Goal: Task Accomplishment & Management: Complete application form

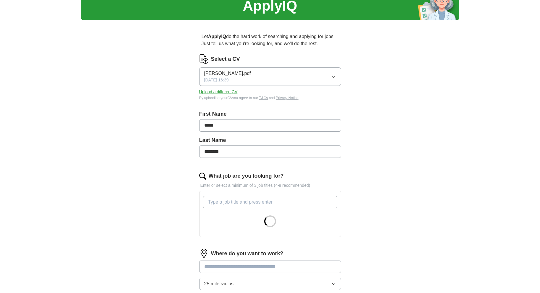
scroll to position [89, 0]
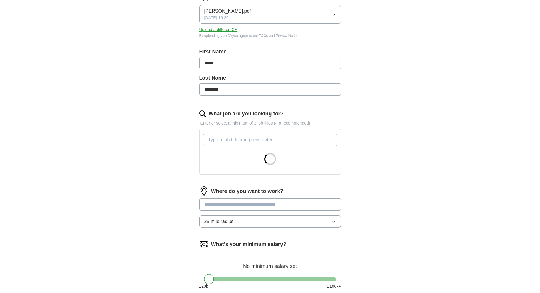
click at [262, 146] on input "What job are you looking for?" at bounding box center [270, 140] width 134 height 12
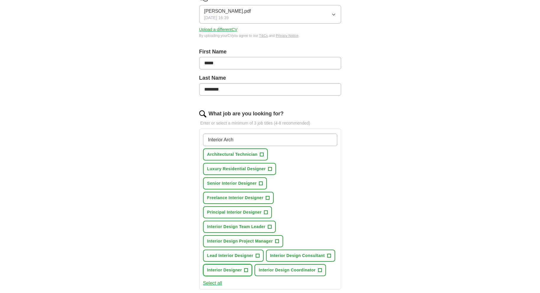
click at [252, 264] on button "Interior Designer +" at bounding box center [227, 270] width 49 height 12
drag, startPoint x: 238, startPoint y: 152, endPoint x: 197, endPoint y: 157, distance: 41.6
click at [197, 157] on div "Let ApplyIQ do the hard work of searching and applying for jobs. Just tell us w…" at bounding box center [269, 208] width 189 height 492
type input "[PERSON_NAME]"
click at [218, 280] on button "Select all" at bounding box center [212, 283] width 19 height 7
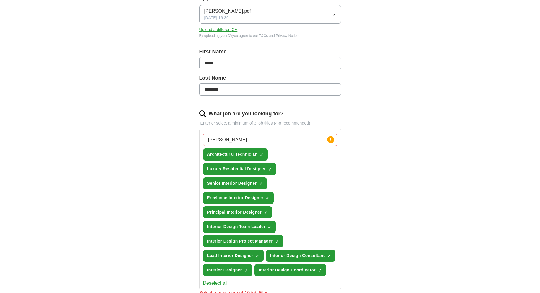
click at [218, 280] on button "Deselect all" at bounding box center [215, 283] width 25 height 7
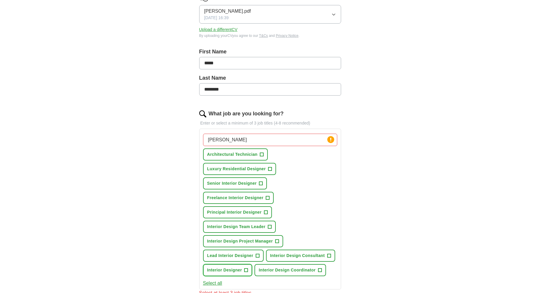
click at [252, 264] on button "Interior Designer +" at bounding box center [227, 270] width 49 height 12
click at [253, 186] on button "Senior Interior Designer +" at bounding box center [235, 184] width 64 height 12
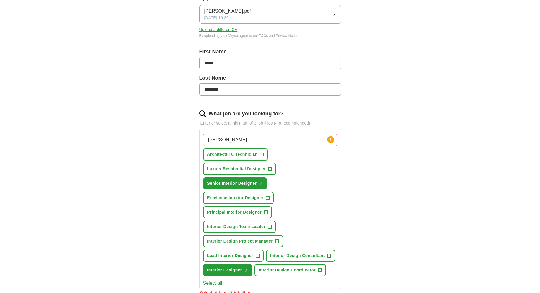
click at [254, 161] on button "Architectural Technician +" at bounding box center [235, 155] width 65 height 12
click at [266, 171] on span "Luxury Residential Designer" at bounding box center [236, 169] width 59 height 6
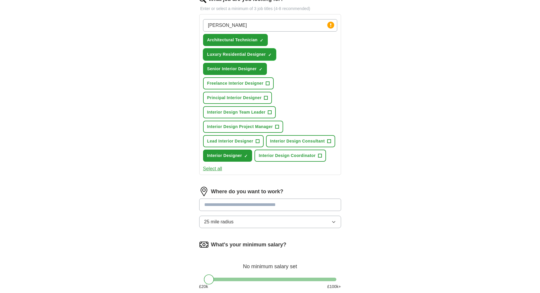
scroll to position [236, 0]
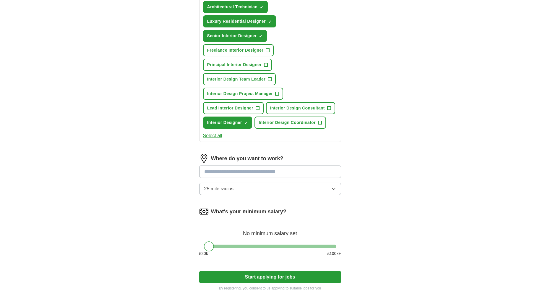
click at [287, 167] on input at bounding box center [270, 172] width 142 height 12
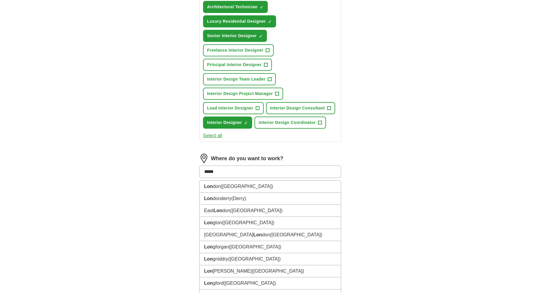
type input "******"
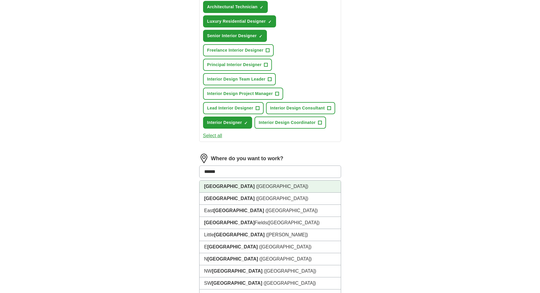
click at [283, 181] on li "[GEOGRAPHIC_DATA] ([GEOGRAPHIC_DATA])" at bounding box center [269, 187] width 141 height 12
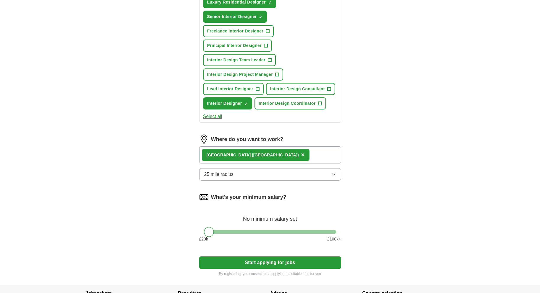
scroll to position [319, 0]
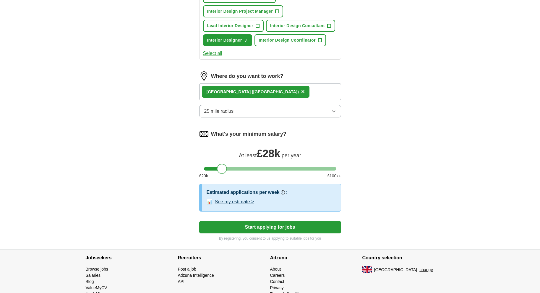
drag, startPoint x: 207, startPoint y: 167, endPoint x: 220, endPoint y: 166, distance: 13.0
click at [220, 166] on div at bounding box center [222, 169] width 10 height 10
click at [294, 234] on button "Start applying for jobs" at bounding box center [270, 227] width 142 height 12
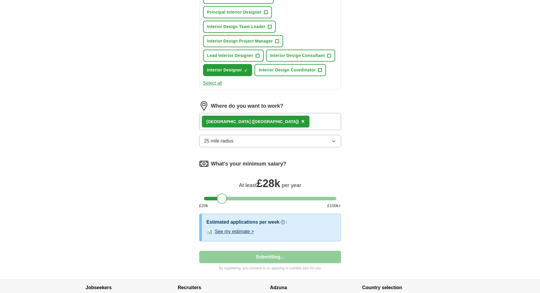
select select "**"
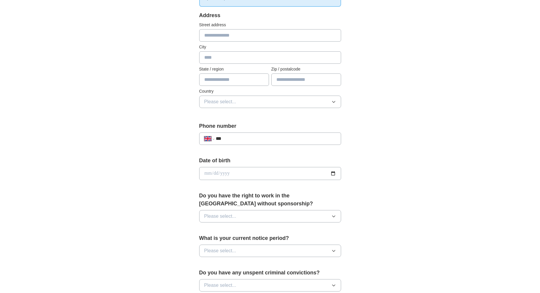
scroll to position [0, 0]
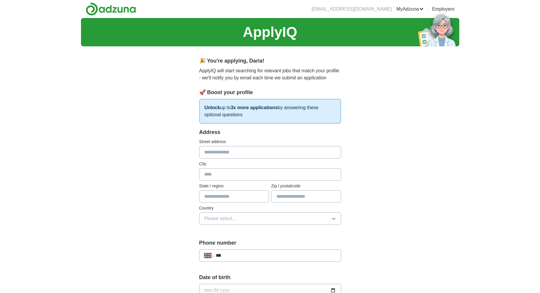
click at [252, 157] on input "text" at bounding box center [270, 152] width 142 height 12
type input "**********"
type input "******"
click at [235, 203] on input "text" at bounding box center [234, 197] width 70 height 12
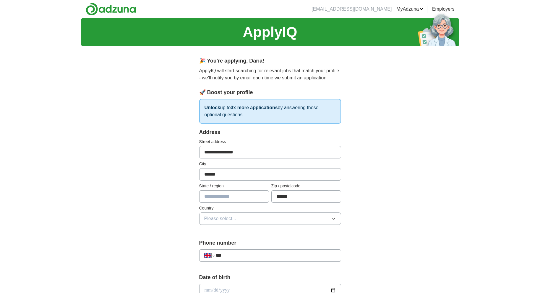
click at [238, 225] on button "Please select..." at bounding box center [270, 219] width 142 height 12
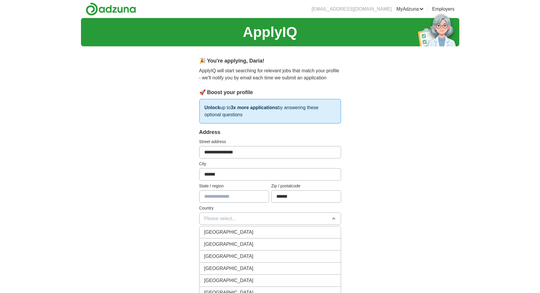
click at [241, 236] on div "[GEOGRAPHIC_DATA]" at bounding box center [270, 232] width 132 height 7
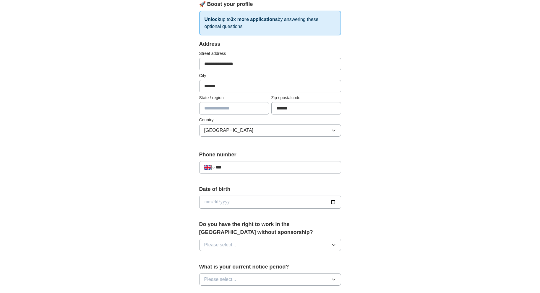
scroll to position [89, 0]
click at [253, 171] on input "***" at bounding box center [276, 167] width 120 height 7
type input "**********"
click at [235, 209] on input "date" at bounding box center [270, 202] width 142 height 13
type input "**********"
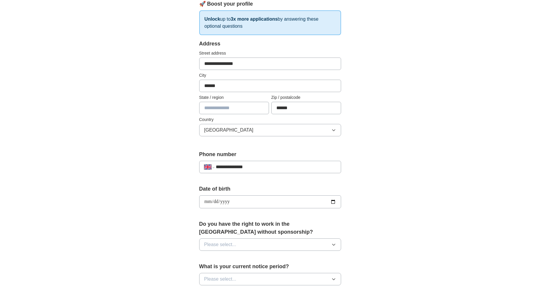
click at [290, 251] on button "Please select..." at bounding box center [270, 245] width 142 height 12
click at [238, 262] on div "Yes" at bounding box center [270, 258] width 132 height 7
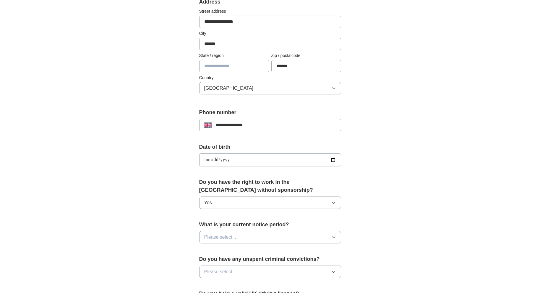
scroll to position [148, 0]
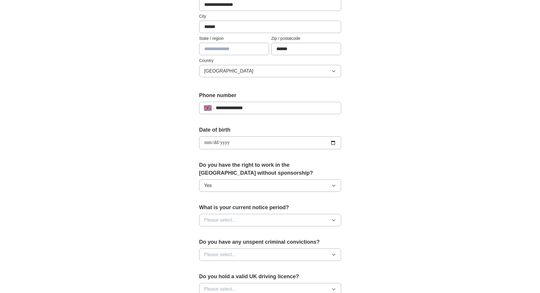
click at [292, 227] on button "Please select..." at bounding box center [270, 220] width 142 height 12
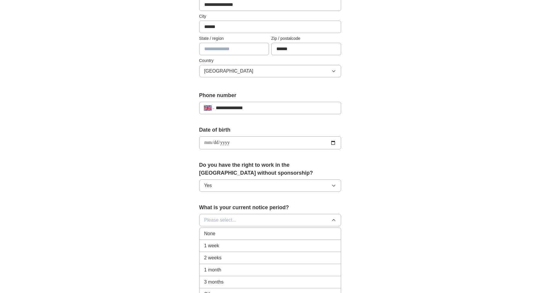
drag, startPoint x: 258, startPoint y: 250, endPoint x: 258, endPoint y: 246, distance: 3.8
click at [258, 238] on div "None" at bounding box center [270, 233] width 132 height 7
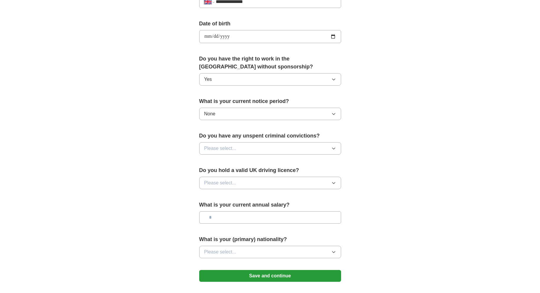
scroll to position [325, 0]
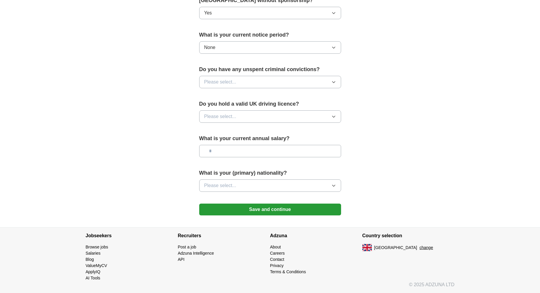
click at [255, 157] on input "text" at bounding box center [270, 151] width 142 height 12
type input "**"
type input "*******"
click at [253, 123] on button "Please select..." at bounding box center [270, 116] width 142 height 12
click at [236, 146] on div "No" at bounding box center [270, 142] width 132 height 7
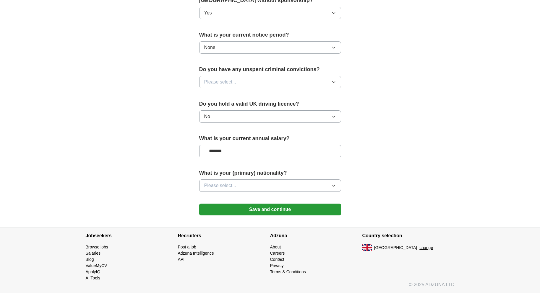
click at [244, 88] on button "Please select..." at bounding box center [270, 82] width 142 height 12
click at [228, 111] on div "No" at bounding box center [270, 107] width 132 height 7
click at [256, 192] on button "Please select..." at bounding box center [270, 186] width 142 height 12
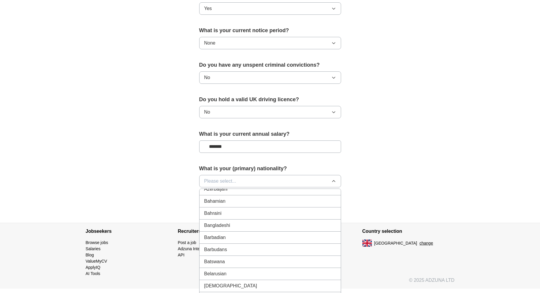
scroll to position [177, 0]
click at [242, 188] on button "Please select..." at bounding box center [270, 181] width 142 height 12
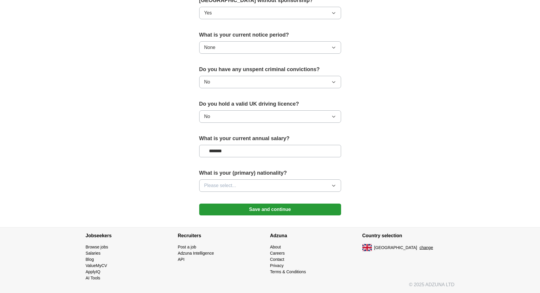
click at [240, 192] on button "Please select..." at bounding box center [270, 186] width 142 height 12
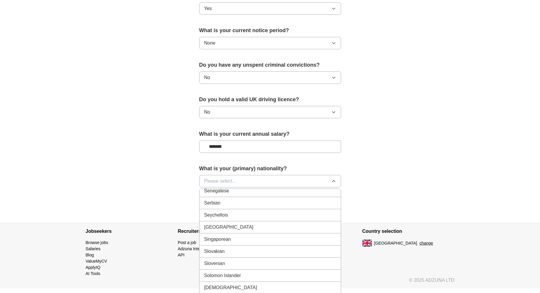
scroll to position [1837, 0]
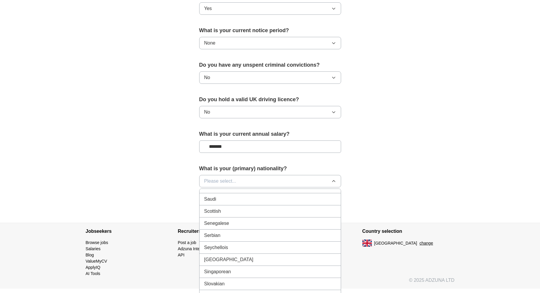
click at [264, 118] on div "Russian" at bounding box center [270, 114] width 132 height 7
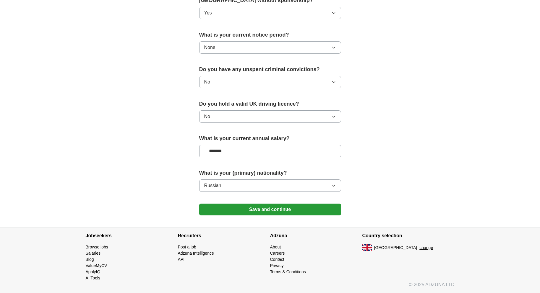
click at [277, 216] on button "Save and continue" at bounding box center [270, 210] width 142 height 12
